Goal: Navigation & Orientation: Find specific page/section

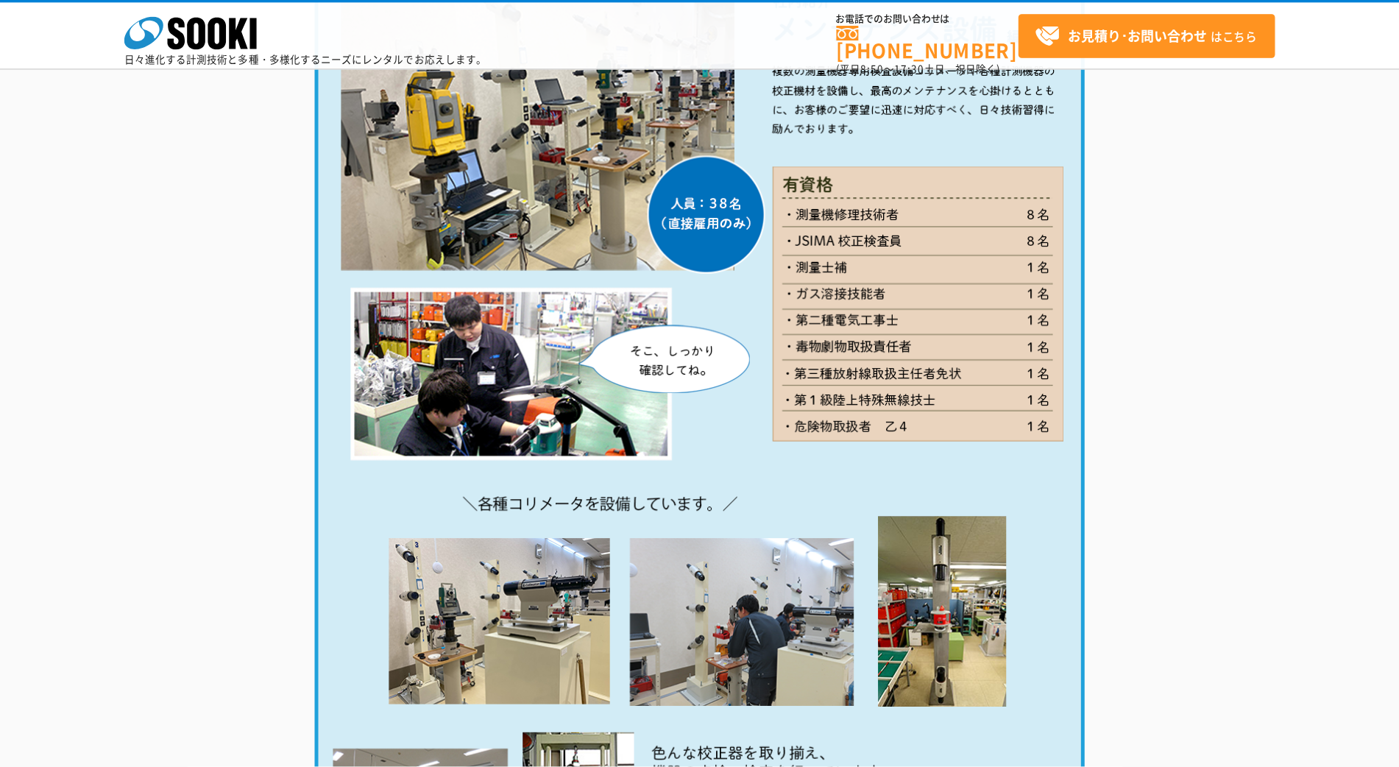
scroll to position [1833, 0]
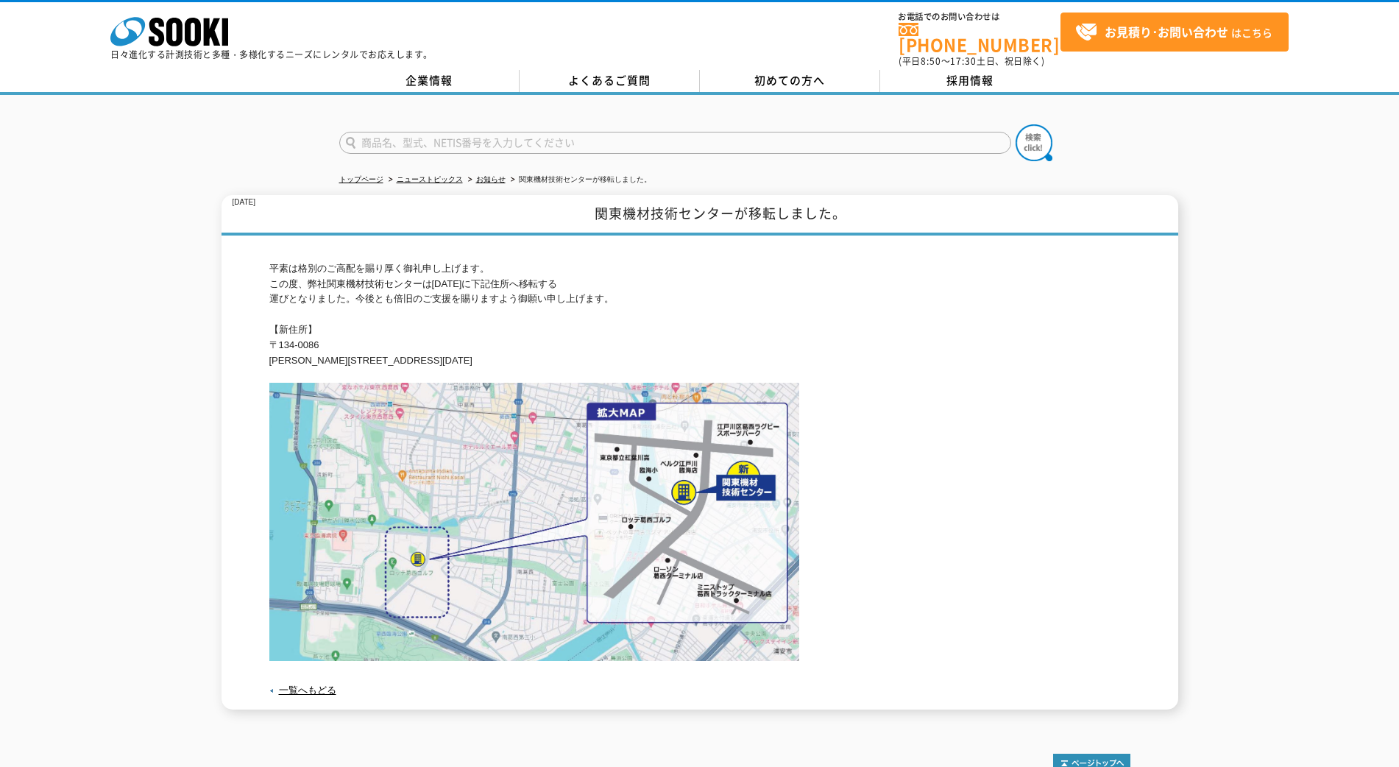
click at [625, 405] on img at bounding box center [534, 521] width 530 height 277
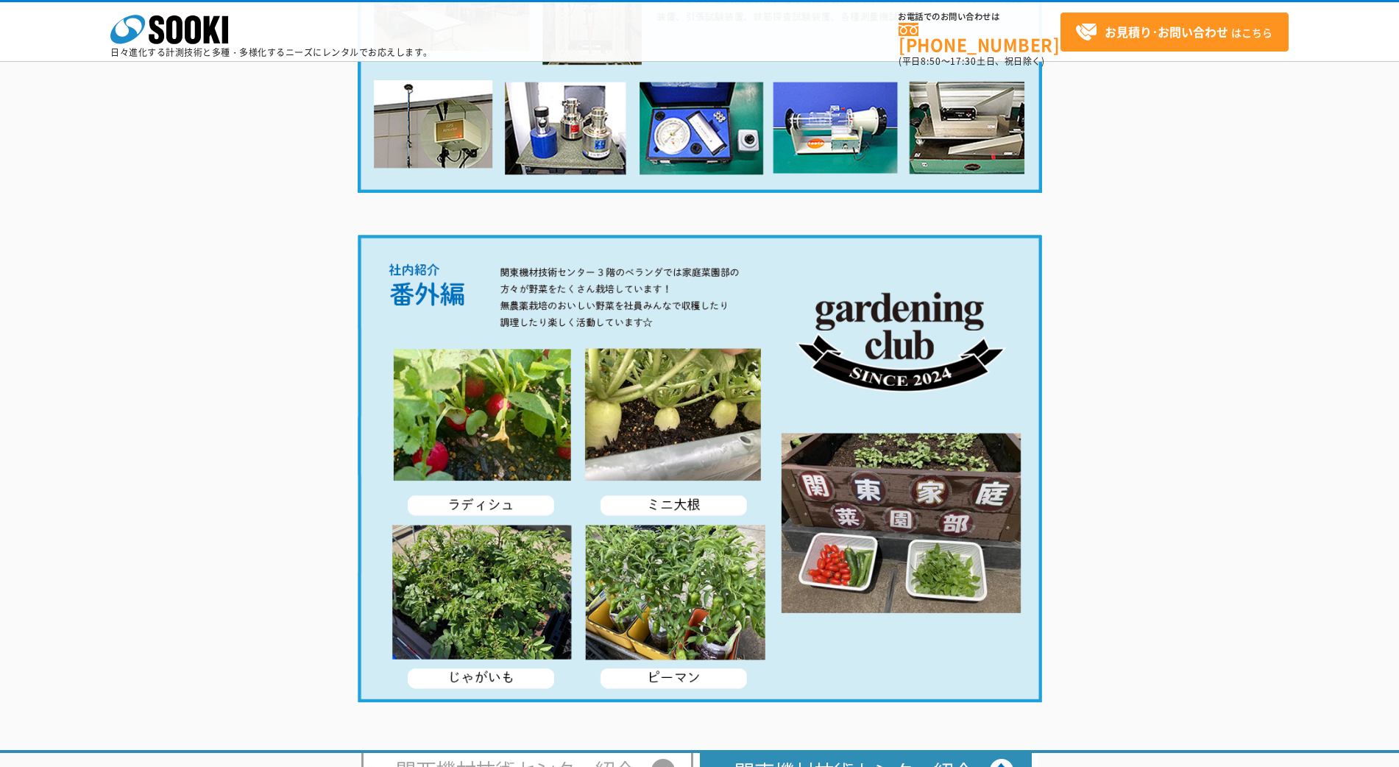
scroll to position [2716, 0]
